Goal: Information Seeking & Learning: Understand process/instructions

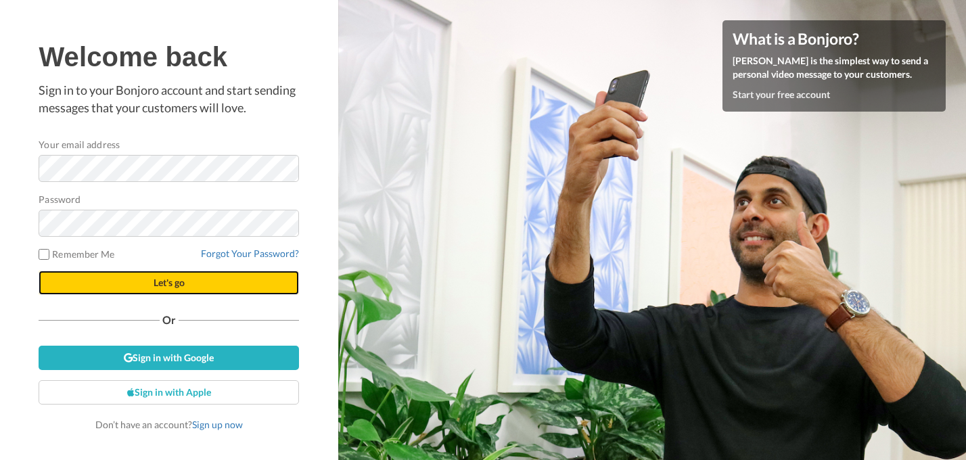
click at [168, 281] on span "Let's go" at bounding box center [169, 282] width 31 height 11
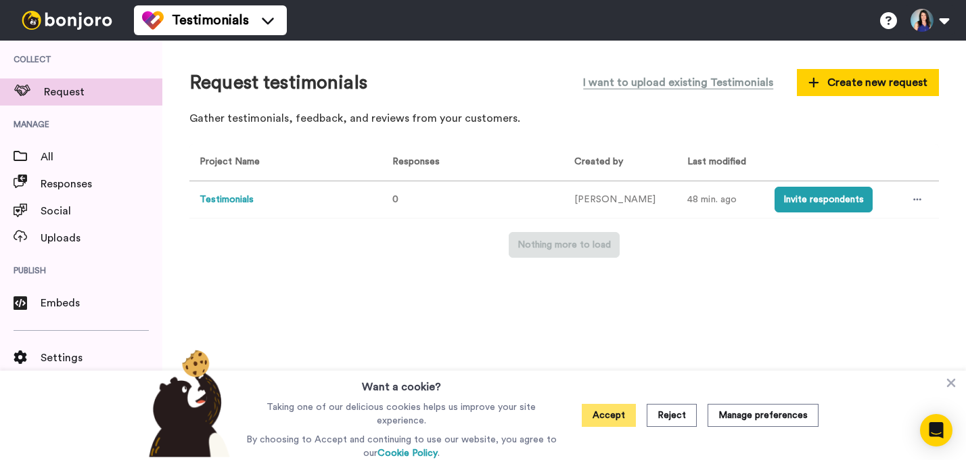
click at [609, 418] on button "Accept" at bounding box center [609, 415] width 54 height 23
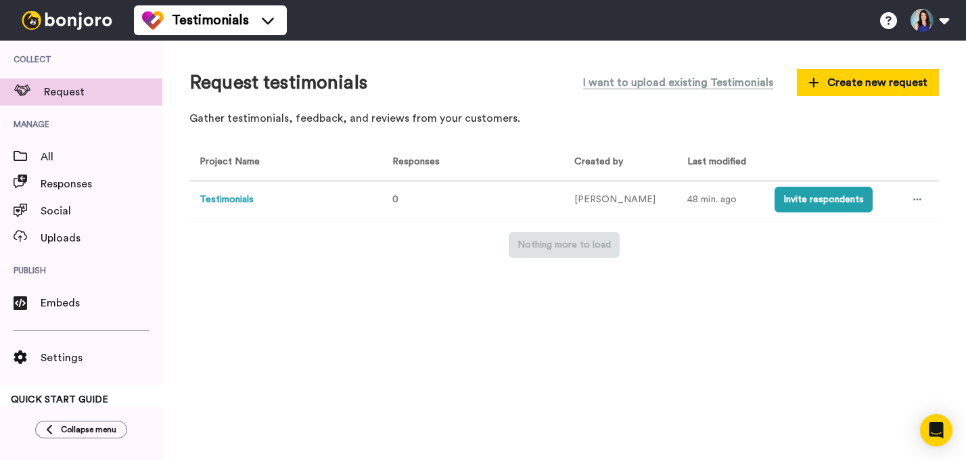
click at [228, 200] on button "Testimonials" at bounding box center [227, 200] width 54 height 14
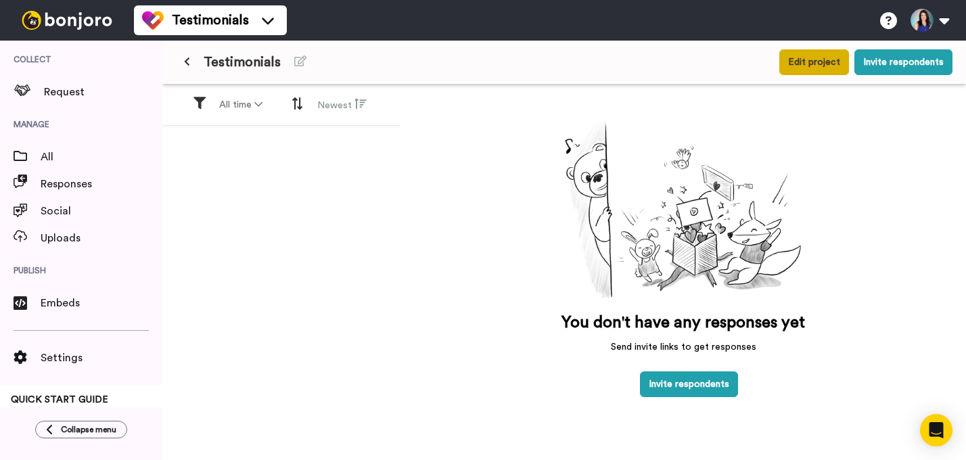
click at [814, 67] on button "Edit project" at bounding box center [814, 62] width 70 height 26
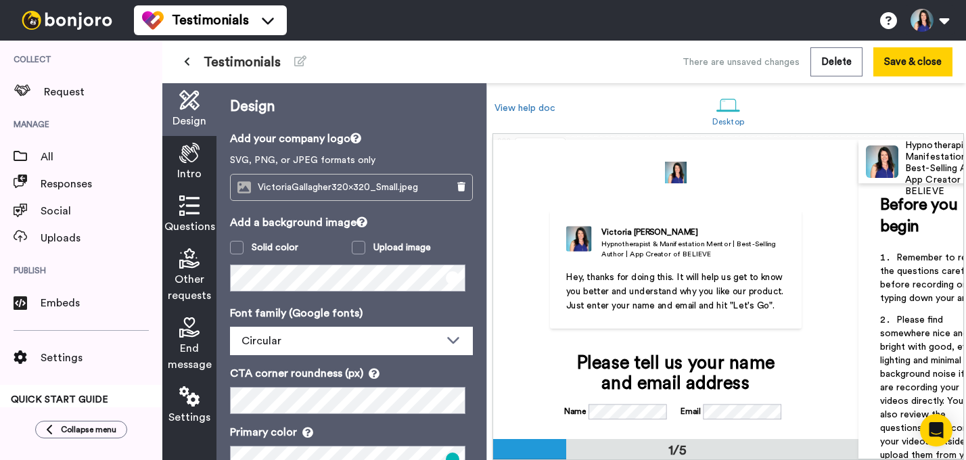
click at [189, 156] on icon at bounding box center [189, 153] width 20 height 20
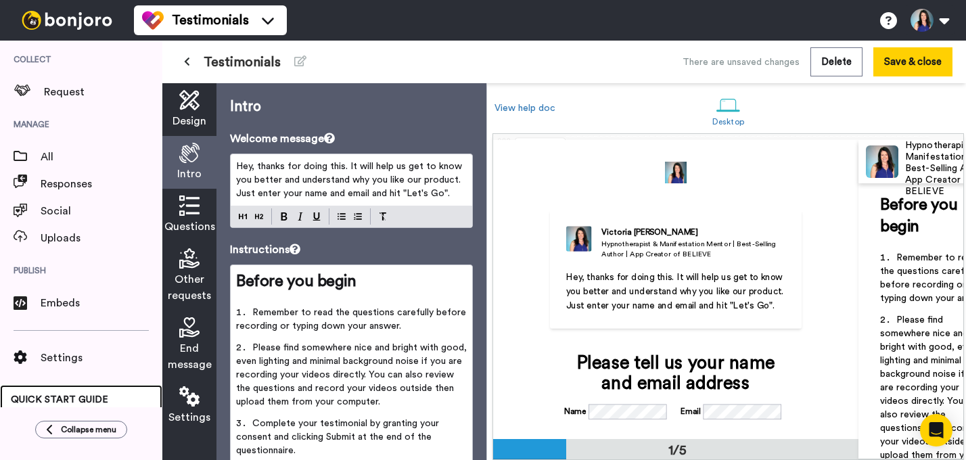
click at [72, 399] on span "QUICK START GUIDE" at bounding box center [59, 399] width 97 height 9
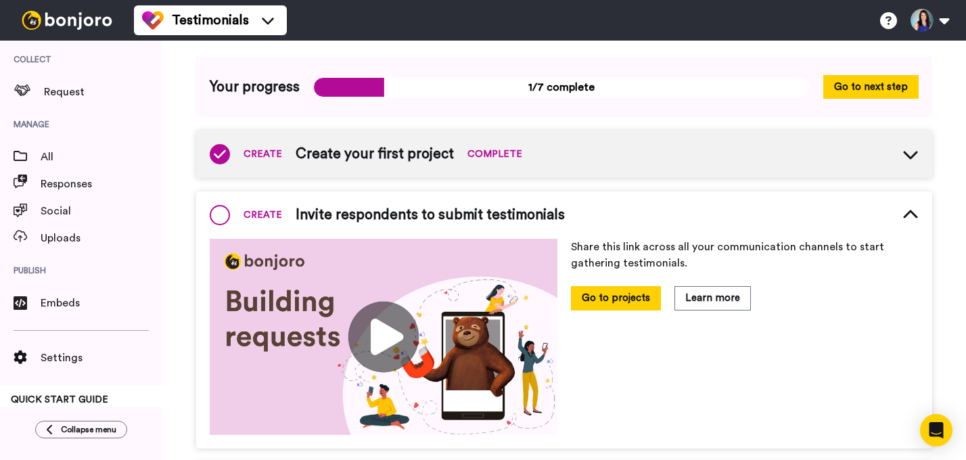
scroll to position [141, 0]
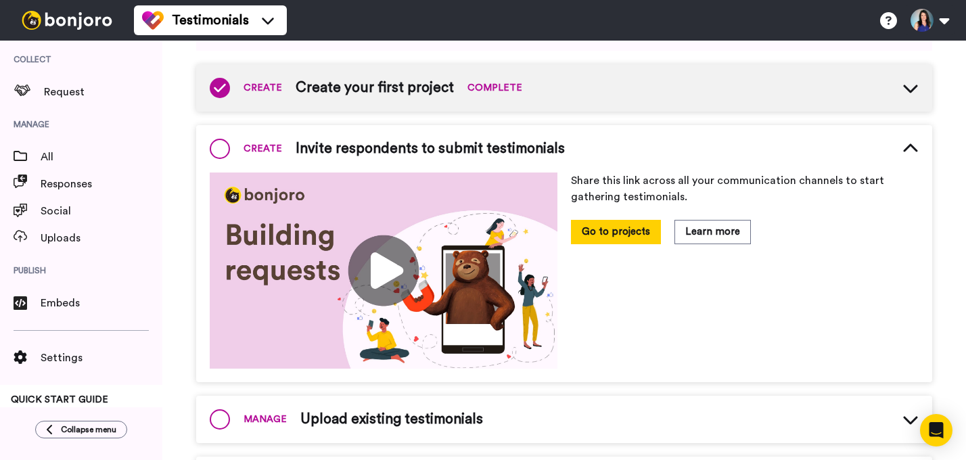
click at [363, 260] on img at bounding box center [384, 269] width 348 height 195
